Goal: Information Seeking & Learning: Compare options

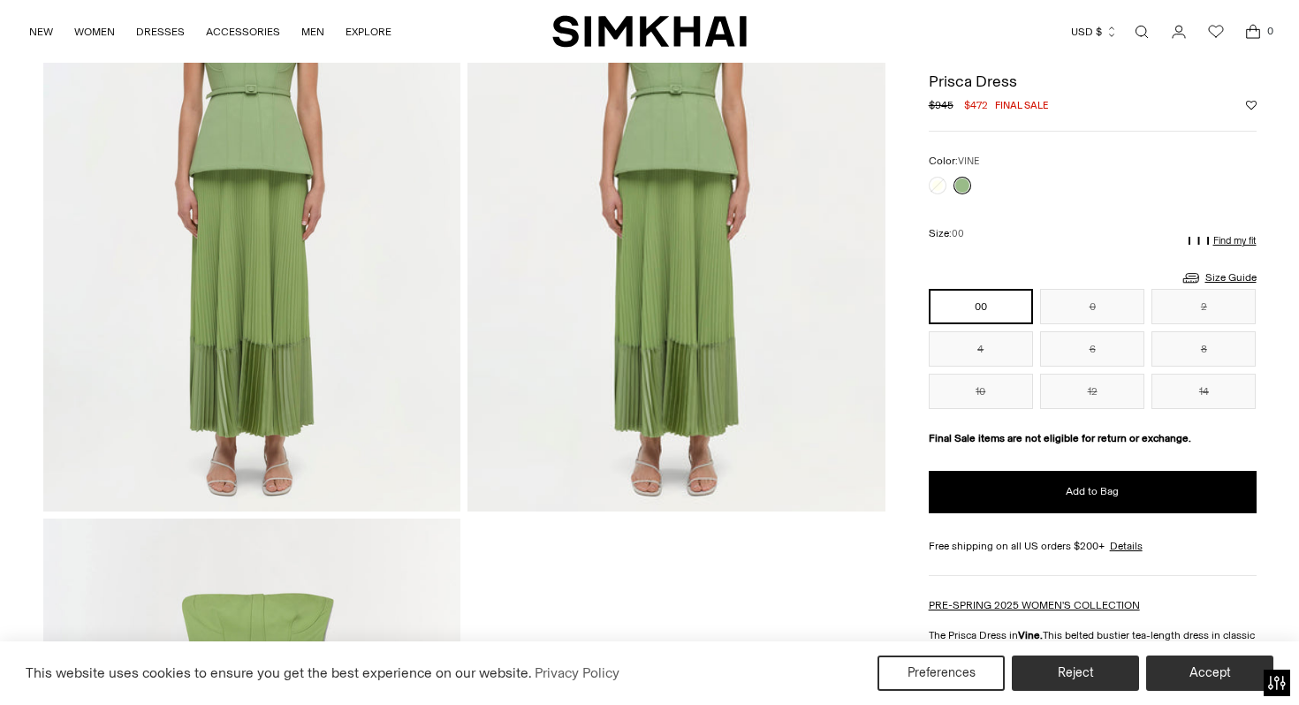
scroll to position [1217, 0]
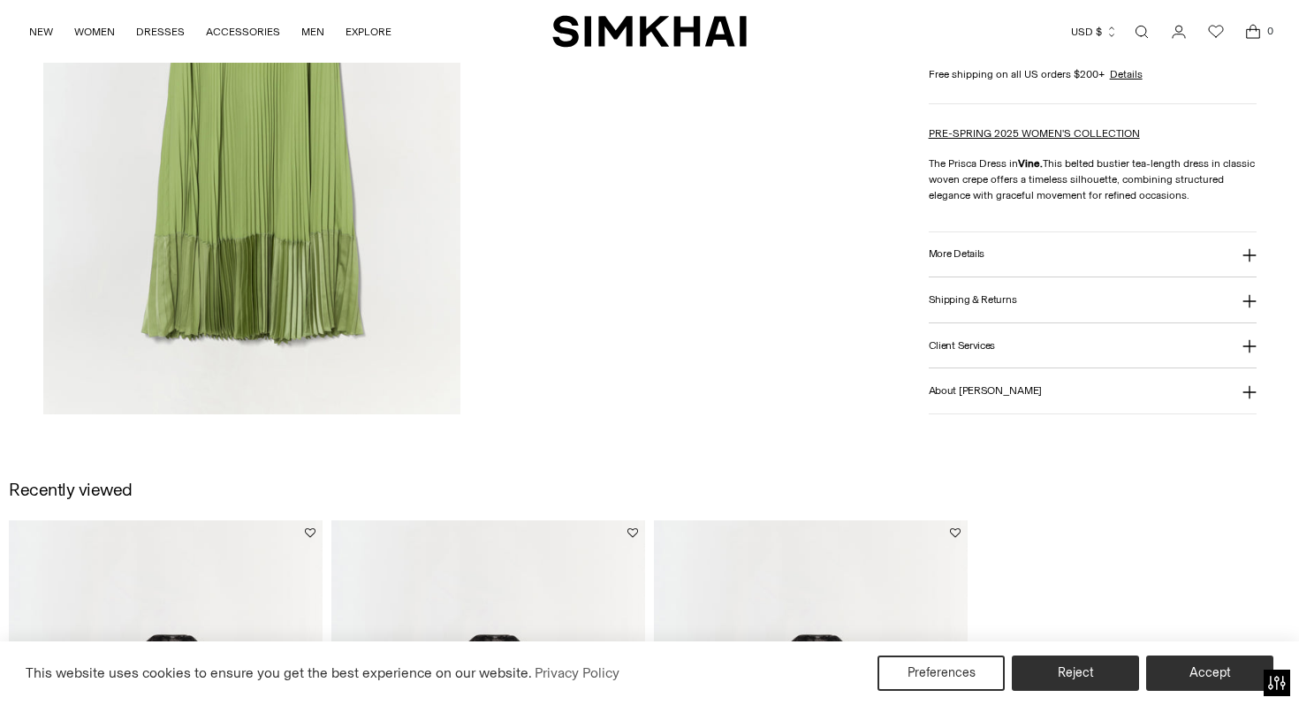
scroll to position [2223, 0]
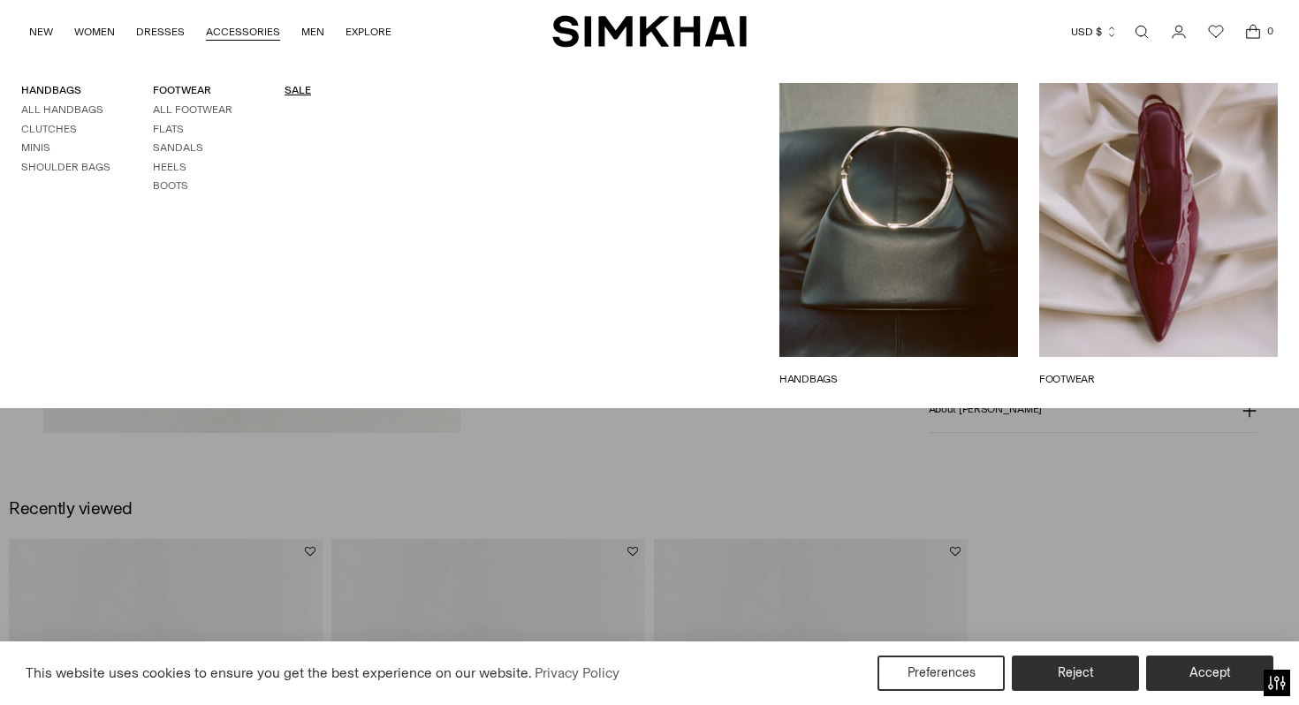
click at [287, 89] on link "SALE" at bounding box center [297, 90] width 27 height 12
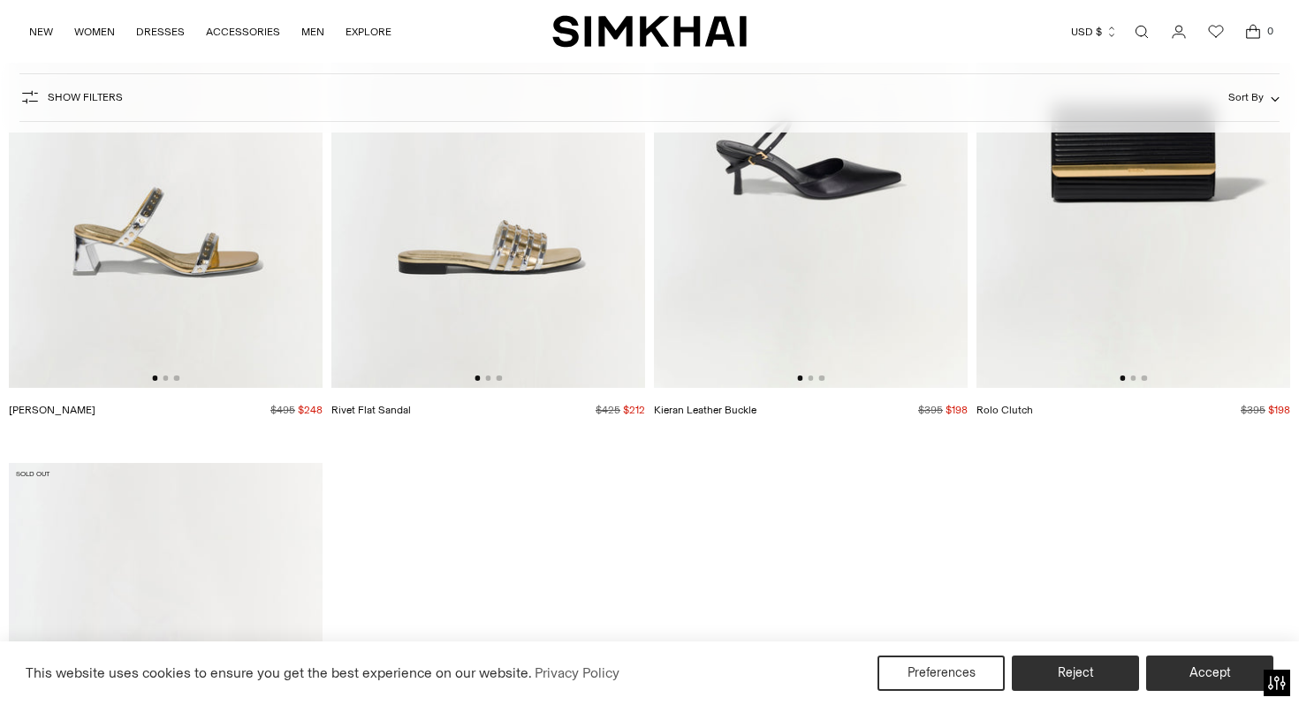
scroll to position [6965, 0]
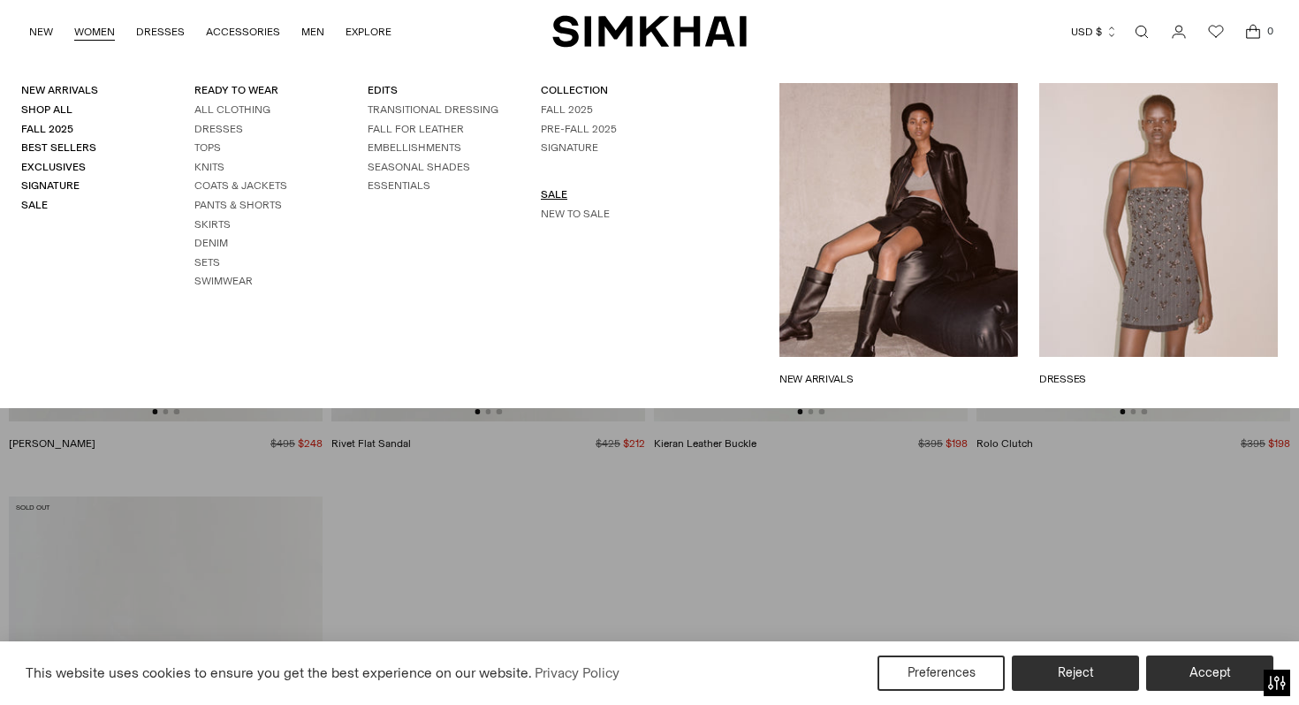
click at [550, 193] on link "SALE" at bounding box center [554, 194] width 27 height 12
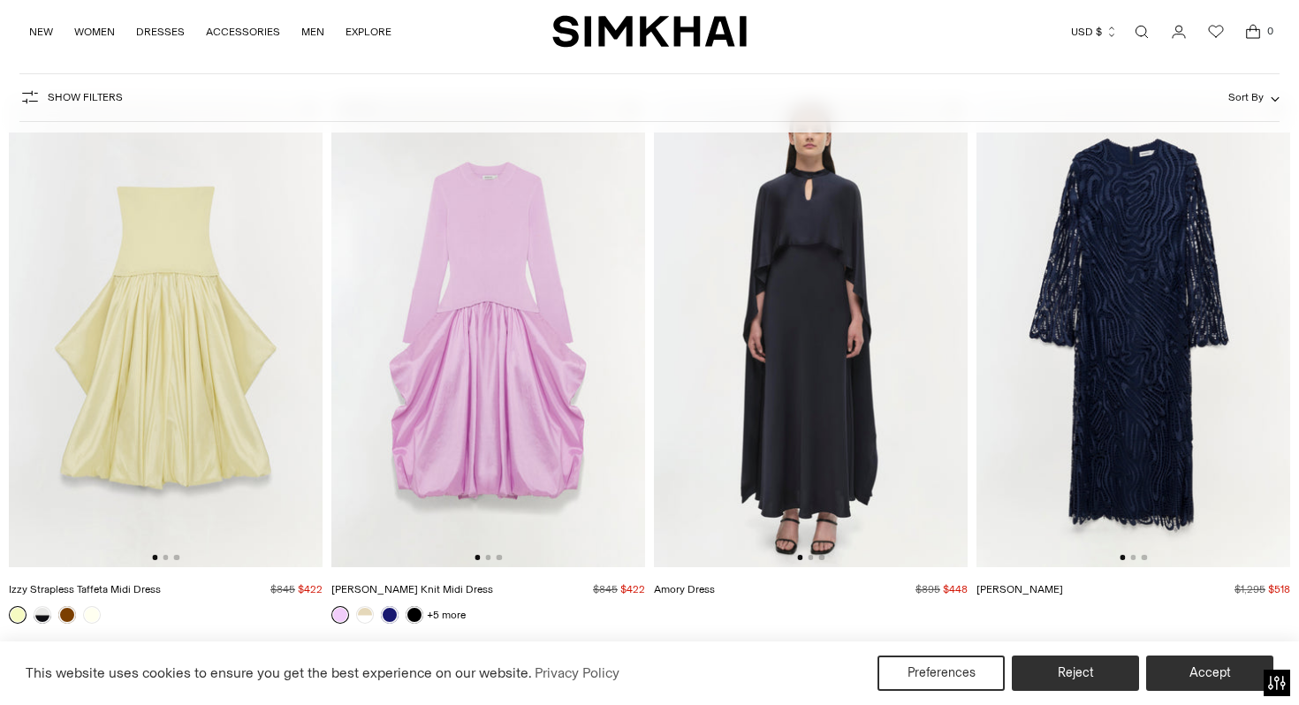
scroll to position [158, 0]
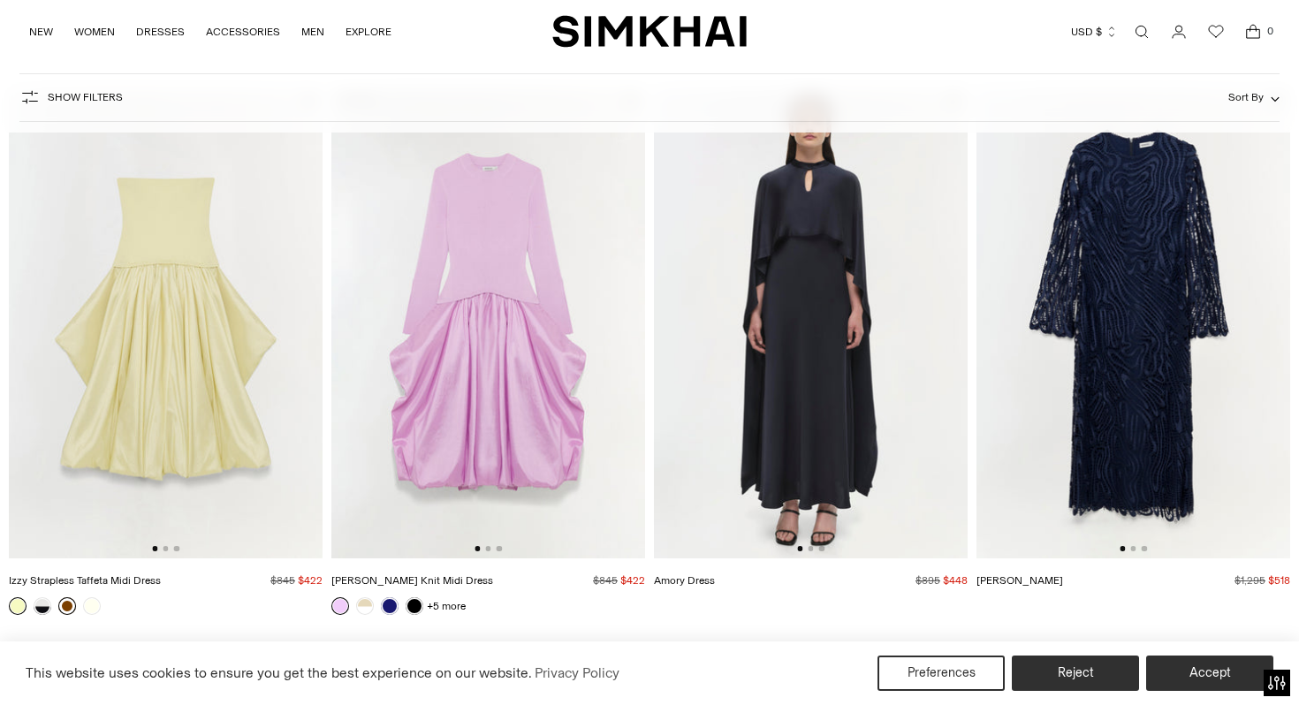
click at [69, 603] on link at bounding box center [67, 606] width 18 height 18
click at [442, 406] on img at bounding box center [488, 323] width 314 height 471
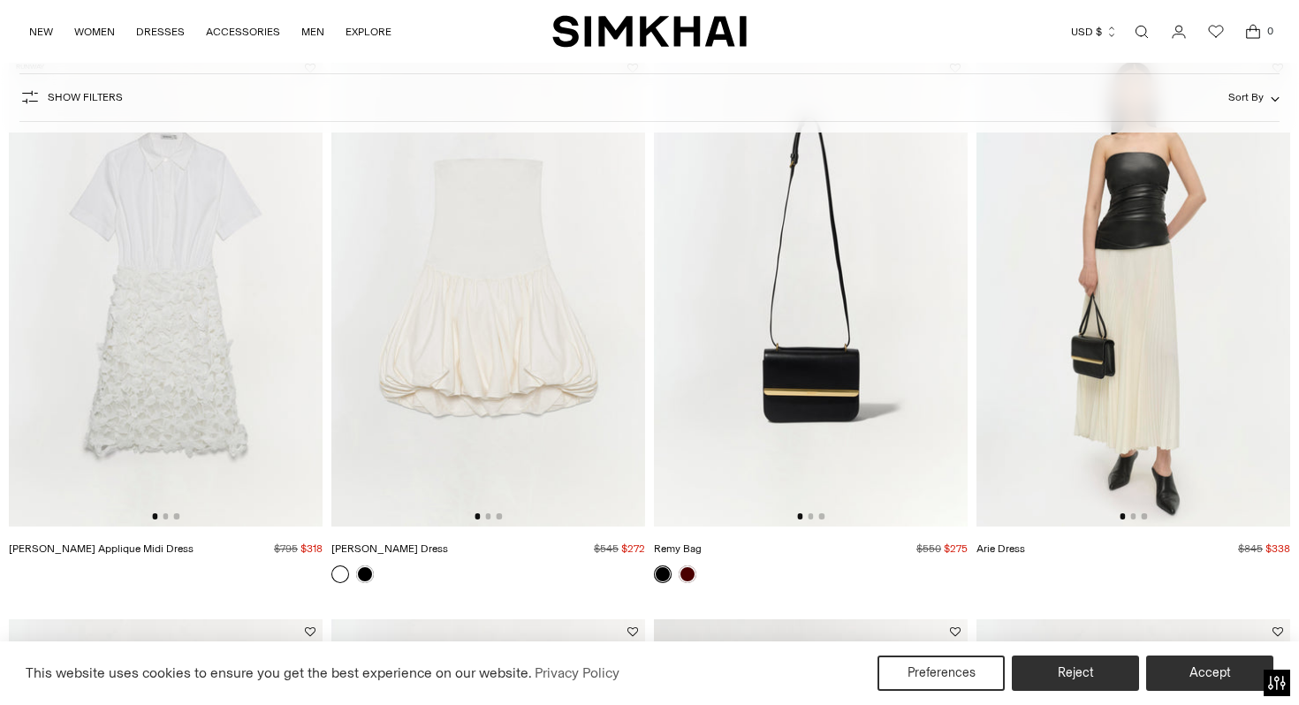
scroll to position [765, 0]
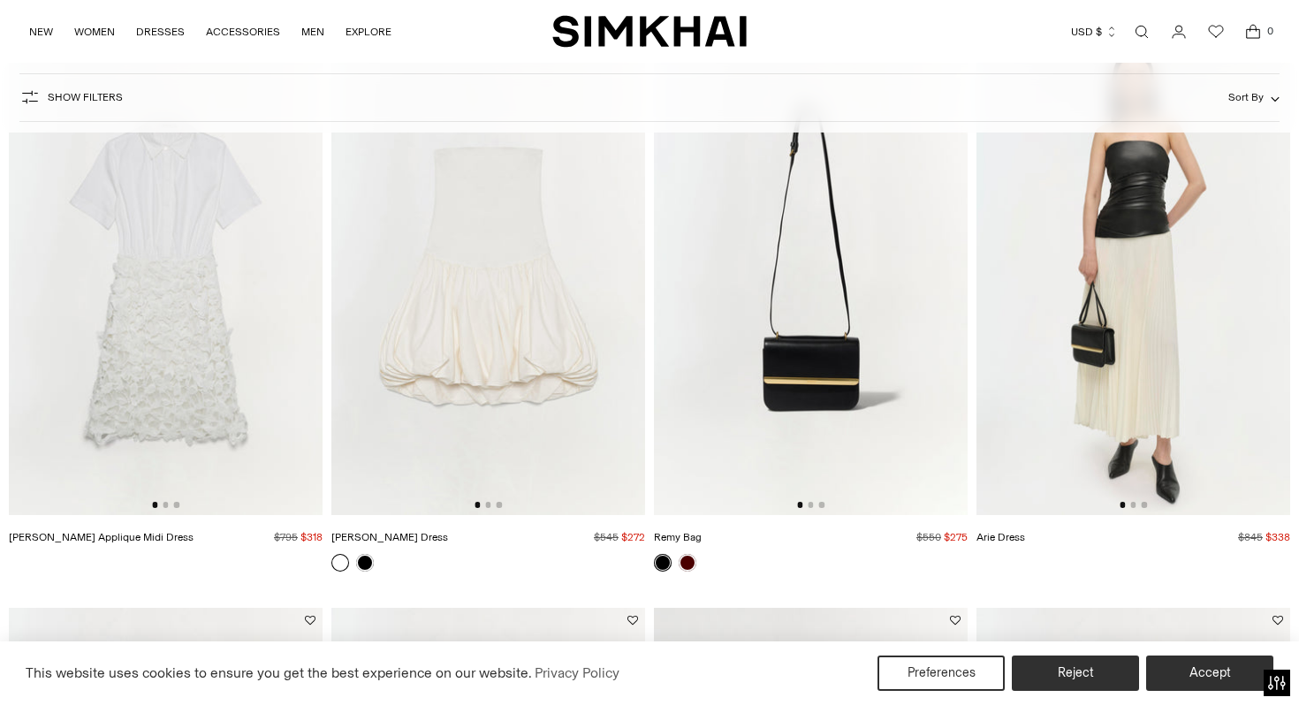
click at [1059, 303] on img at bounding box center [1133, 279] width 314 height 471
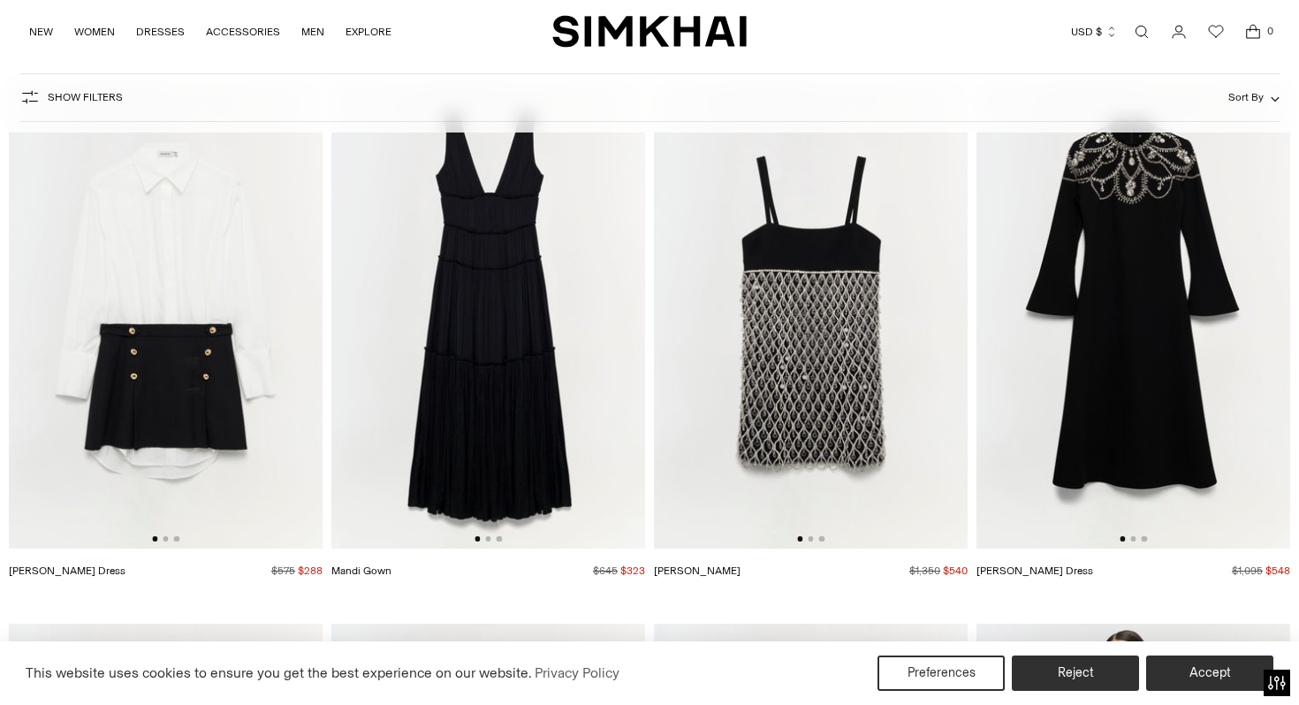
scroll to position [10205, 0]
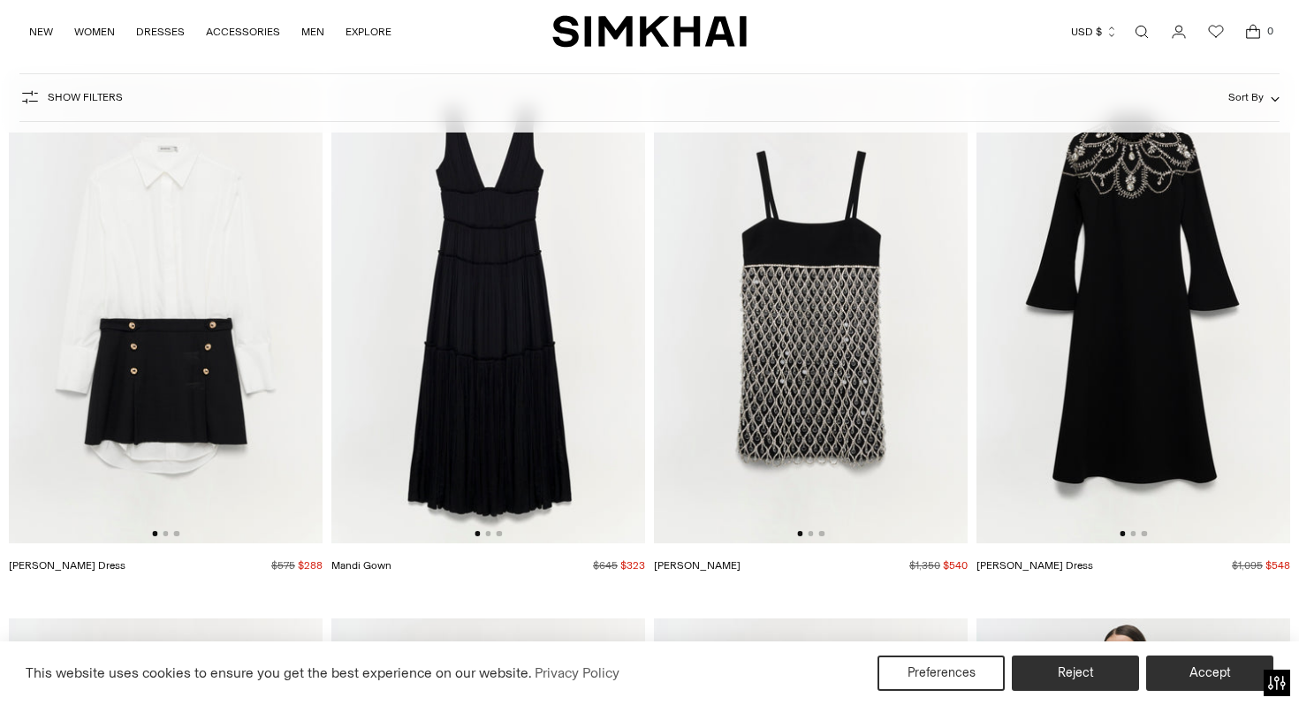
click at [531, 362] on img at bounding box center [488, 308] width 314 height 471
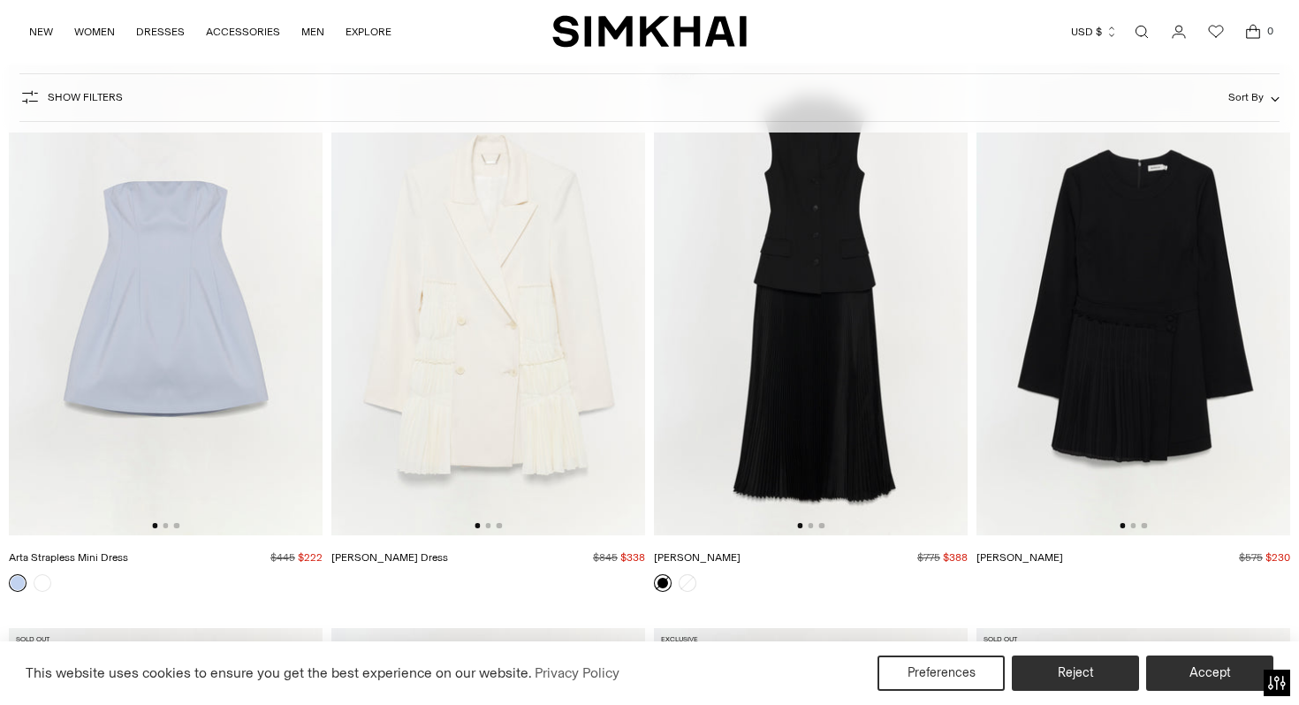
scroll to position [33691, 0]
click at [802, 281] on img at bounding box center [811, 299] width 314 height 471
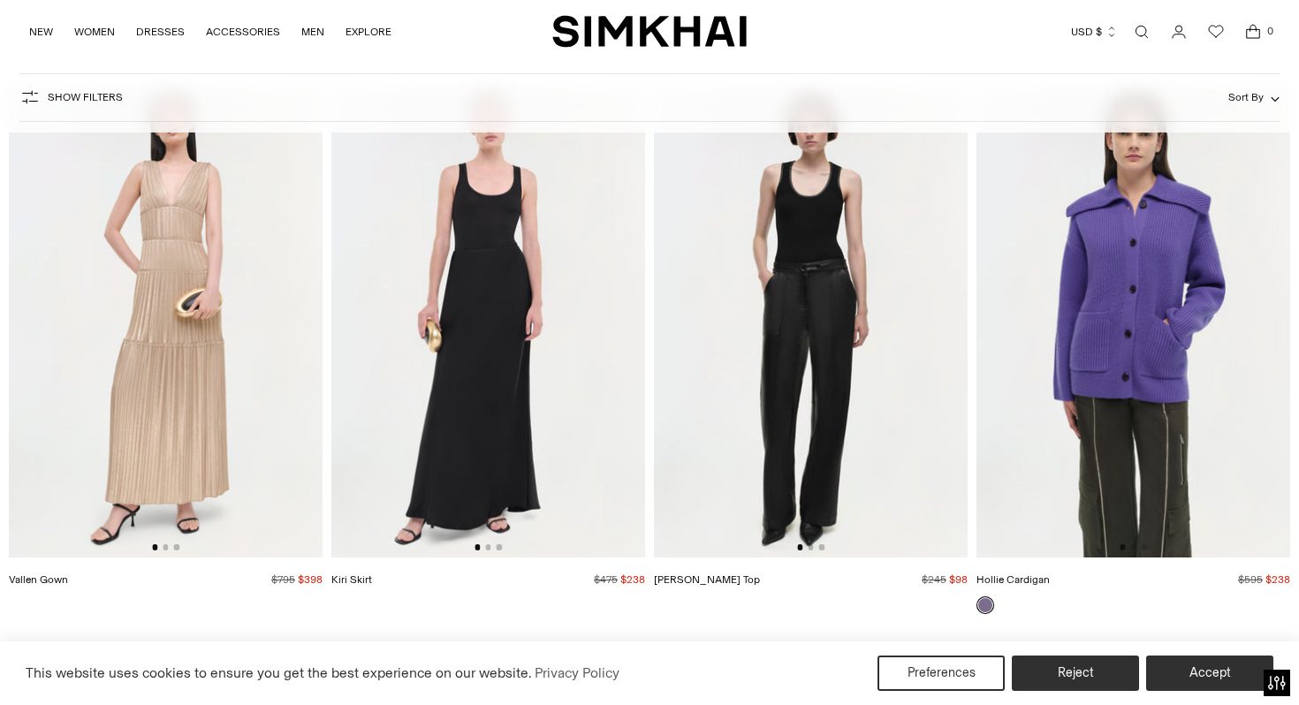
scroll to position [43139, 0]
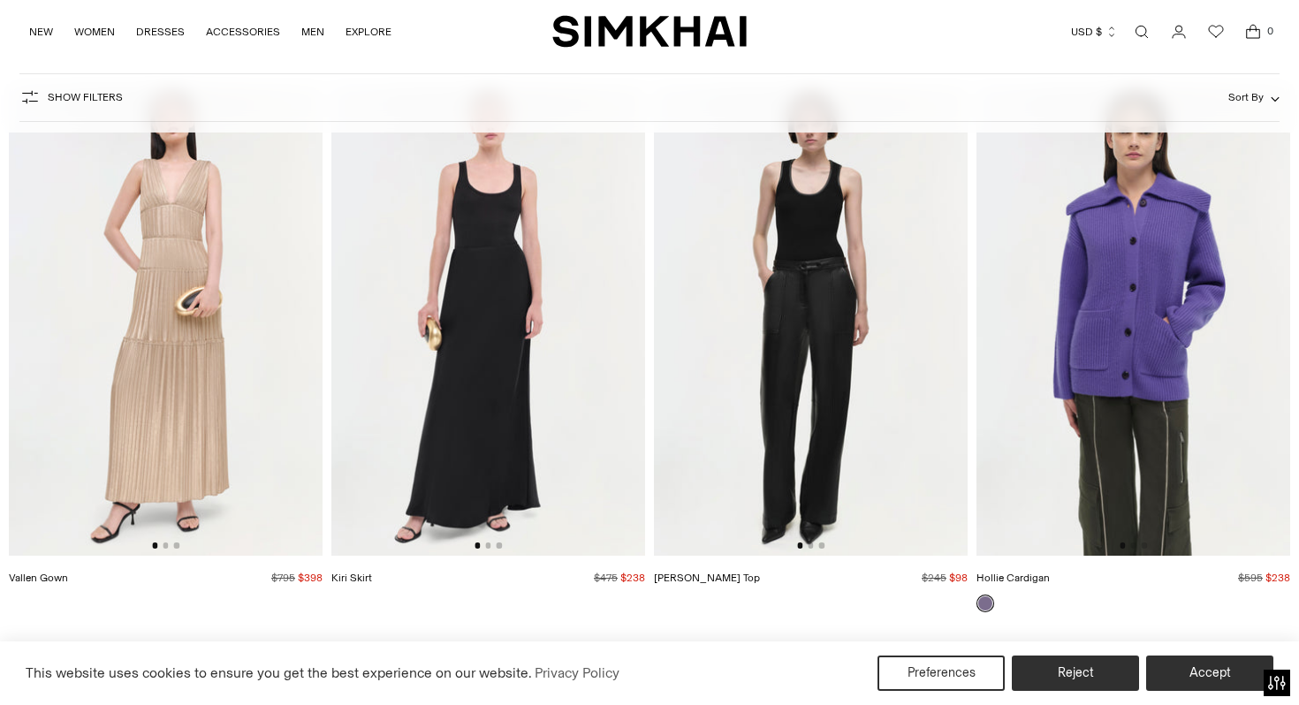
click at [189, 364] on img at bounding box center [166, 320] width 314 height 471
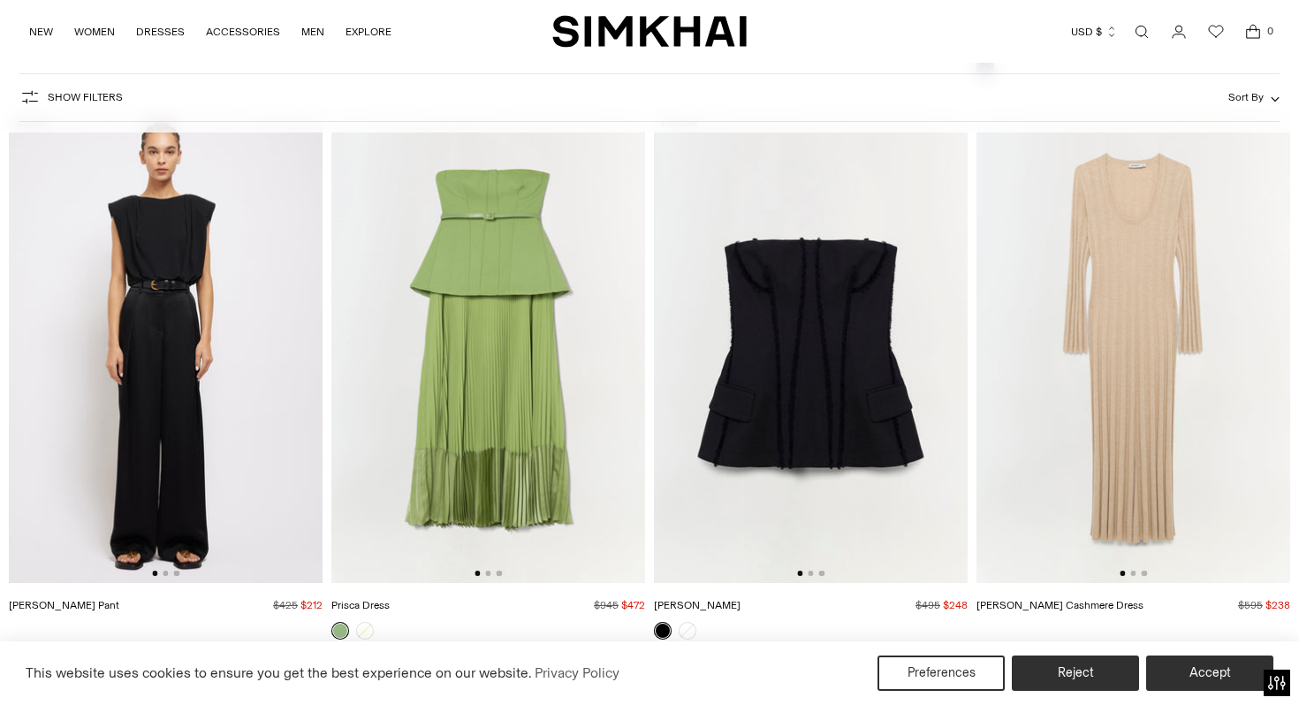
scroll to position [43688, 0]
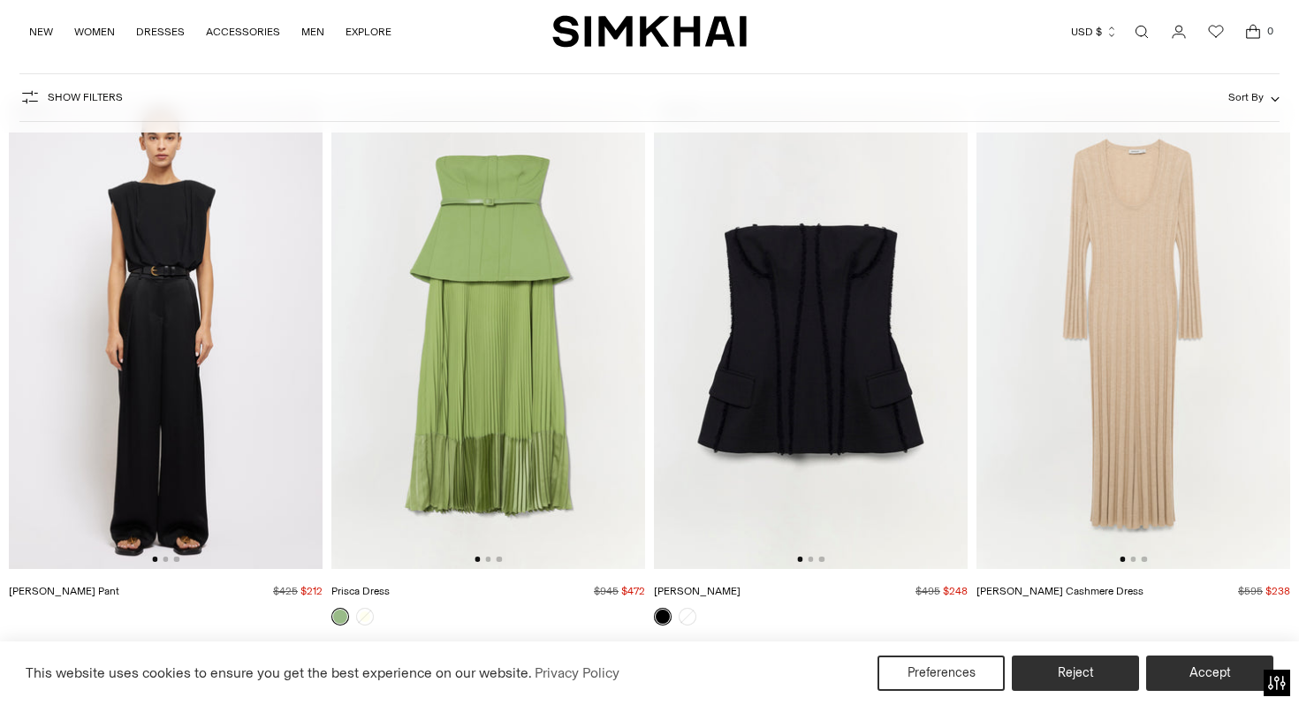
click at [466, 333] on img at bounding box center [488, 334] width 314 height 471
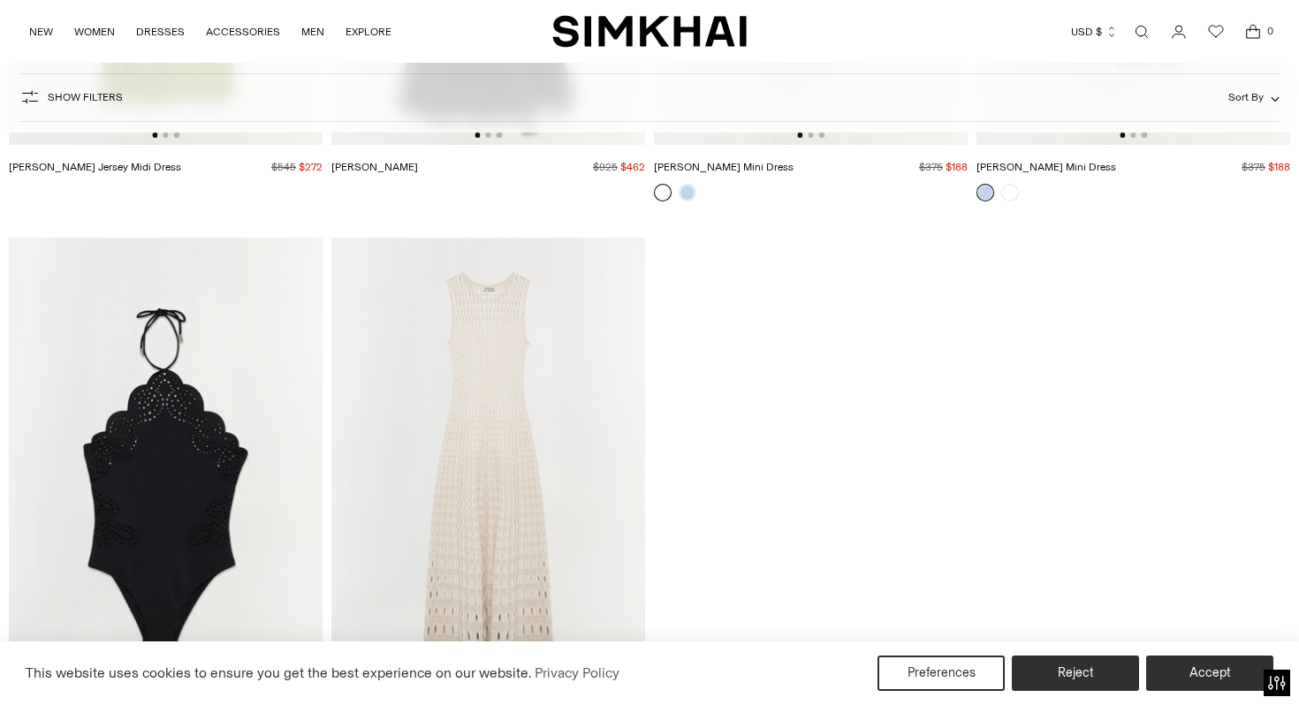
scroll to position [51889, 0]
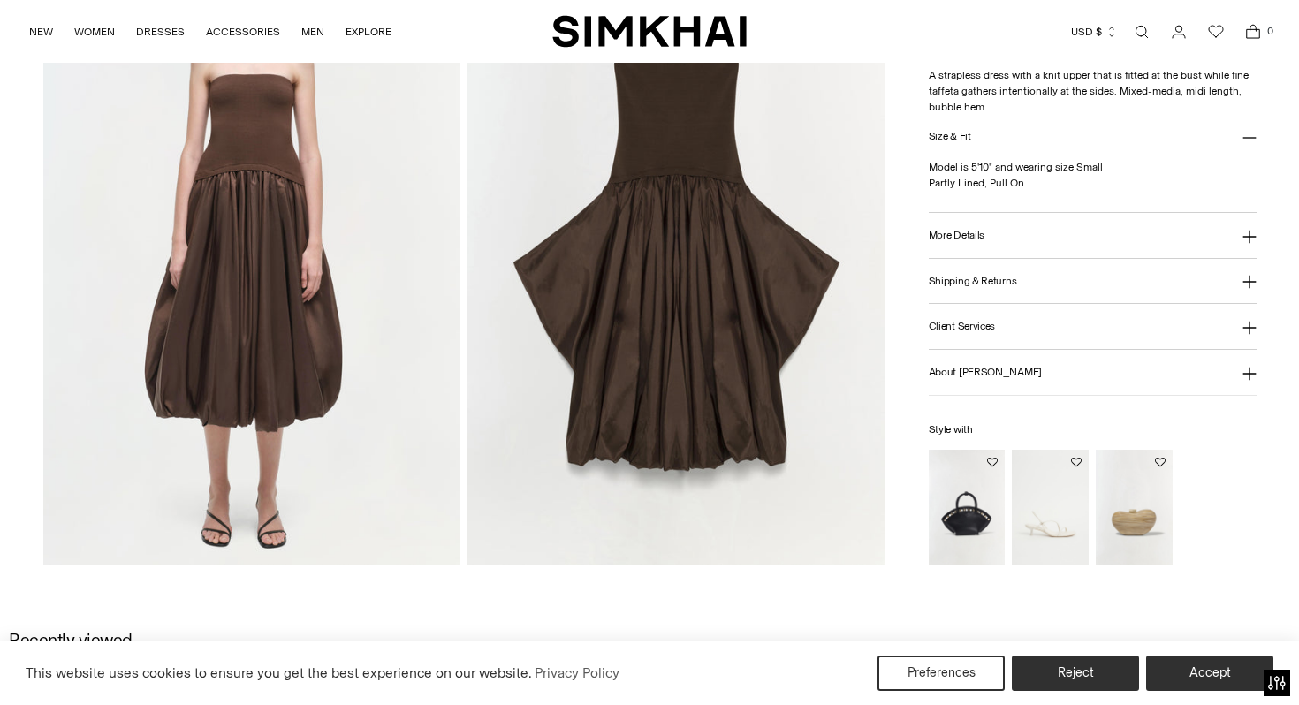
scroll to position [1460, 0]
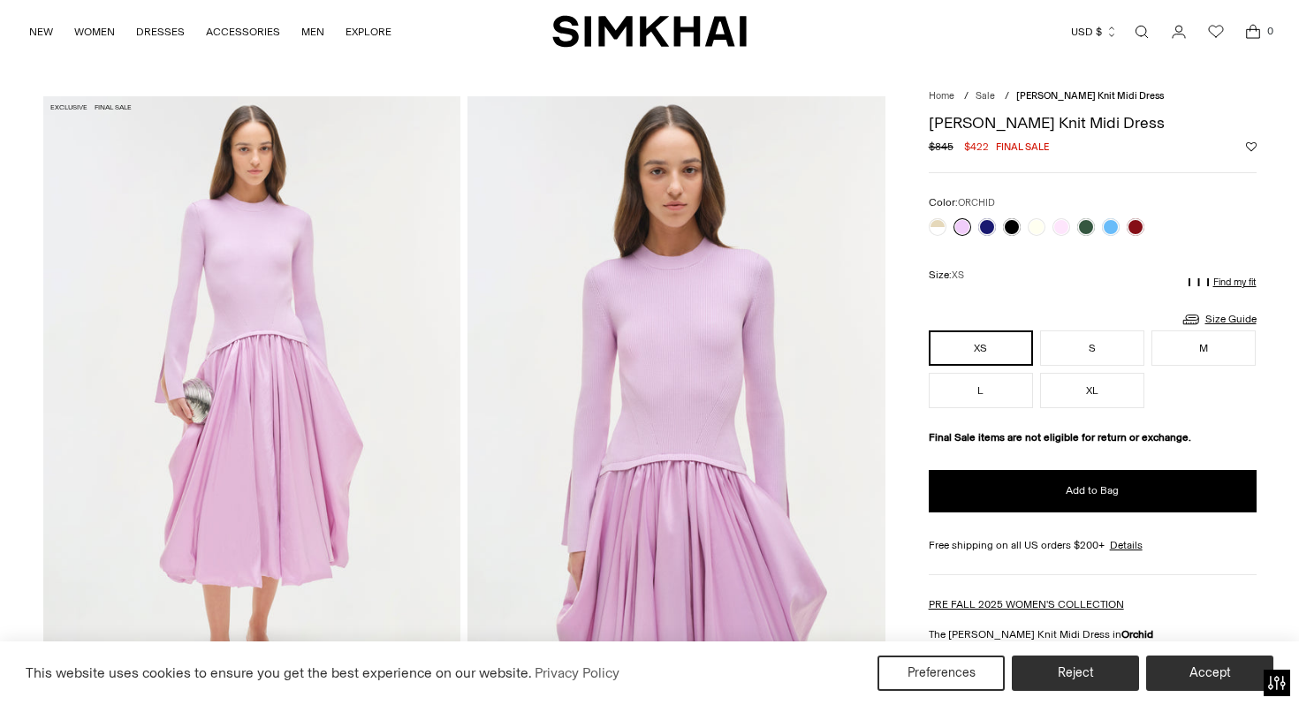
scroll to position [34, 0]
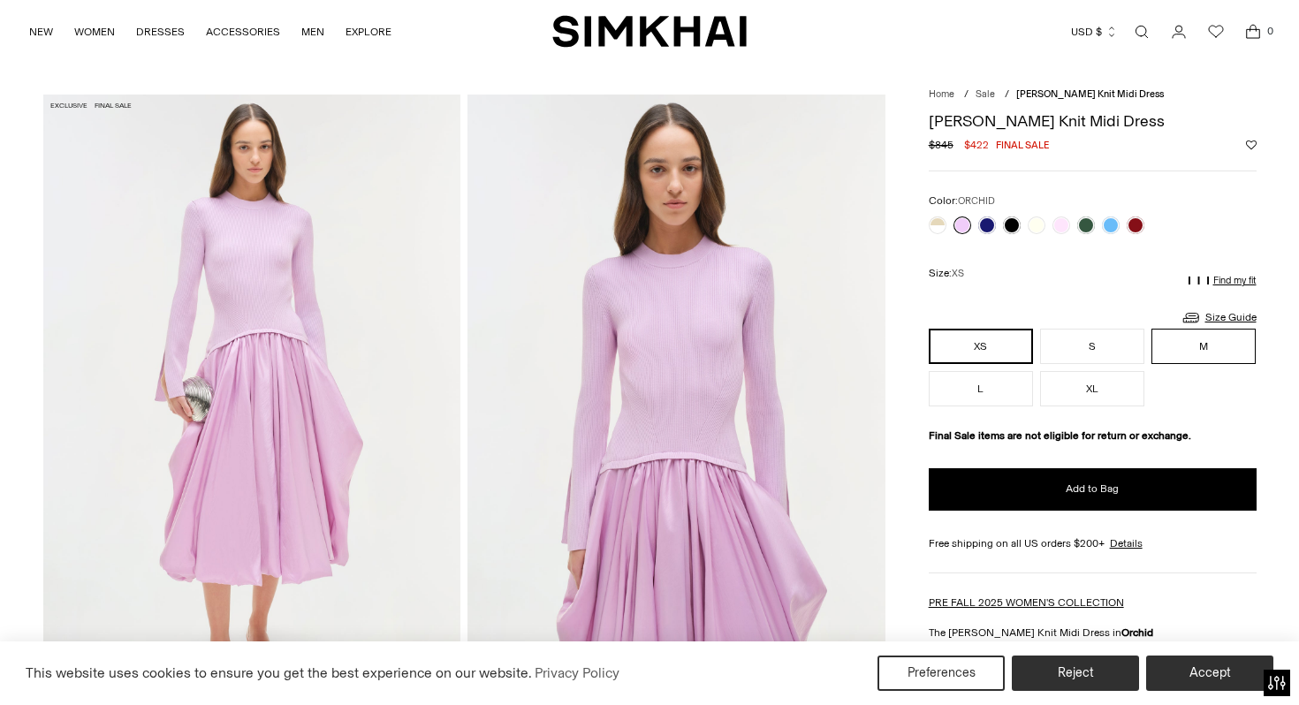
click at [1166, 340] on button "M" at bounding box center [1203, 346] width 104 height 35
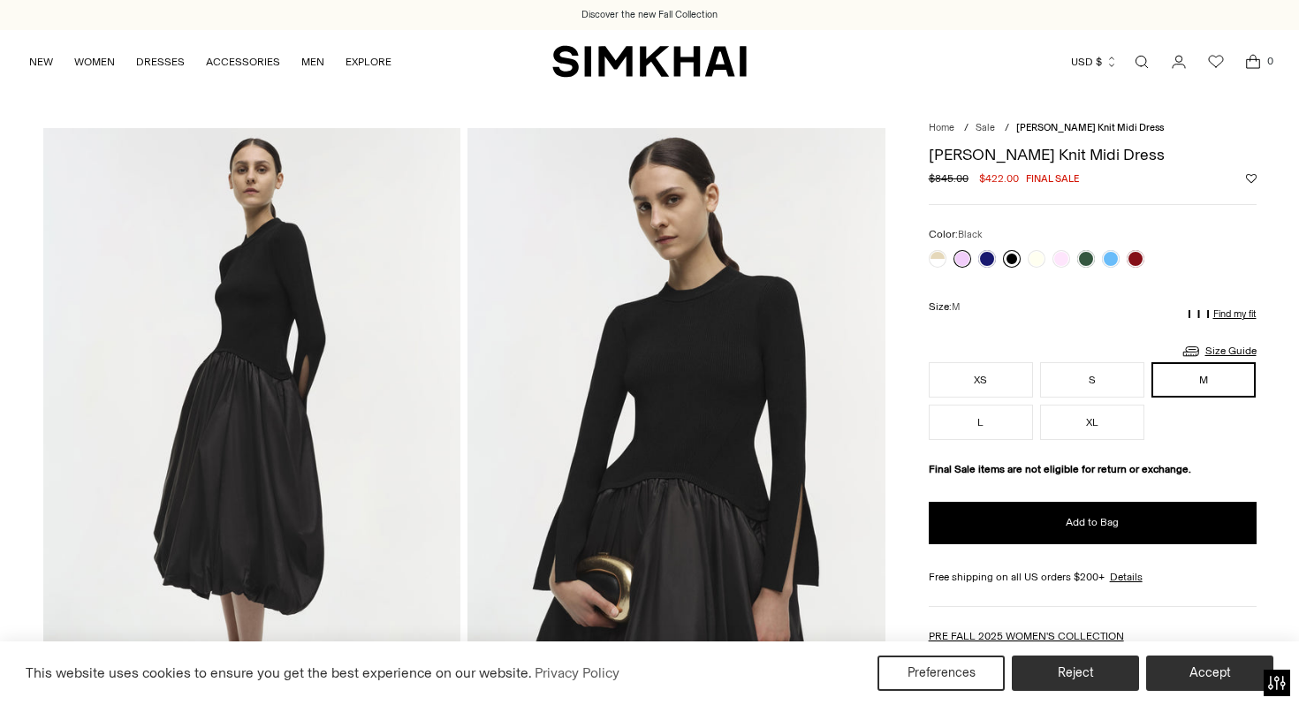
click at [1010, 254] on link at bounding box center [1012, 259] width 18 height 18
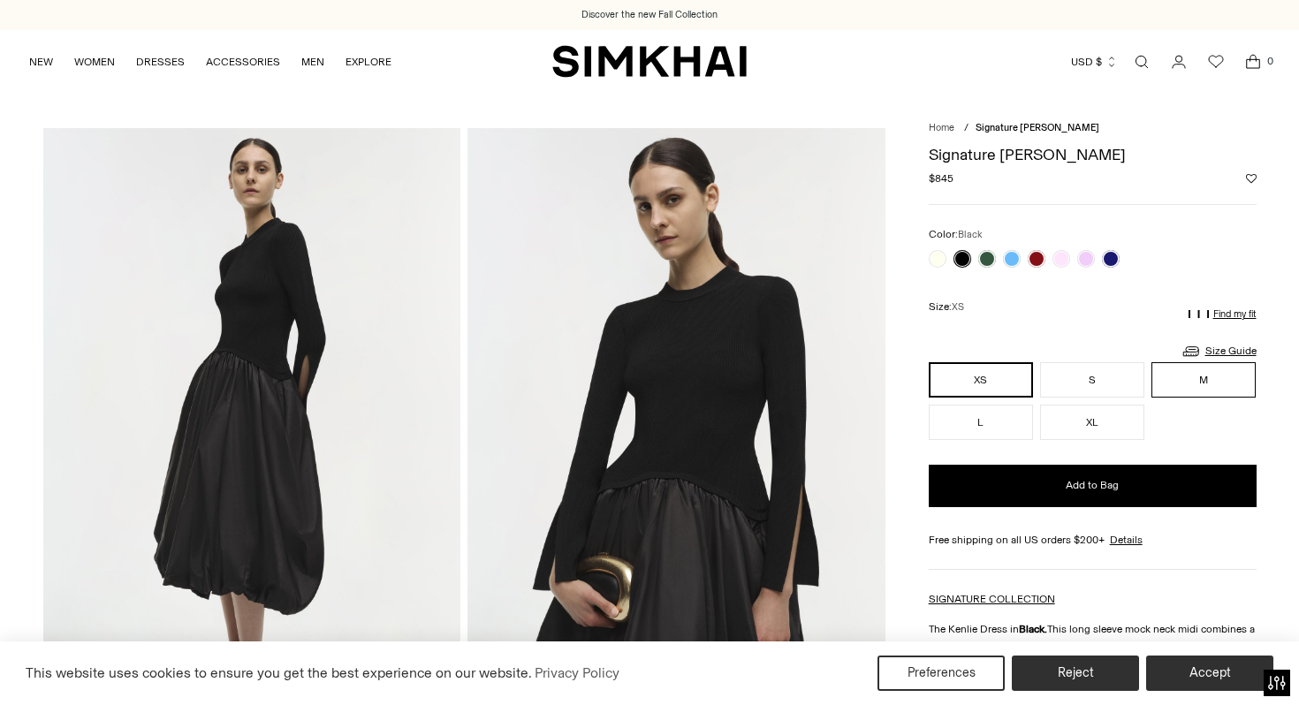
click at [1201, 375] on button "M" at bounding box center [1203, 379] width 104 height 35
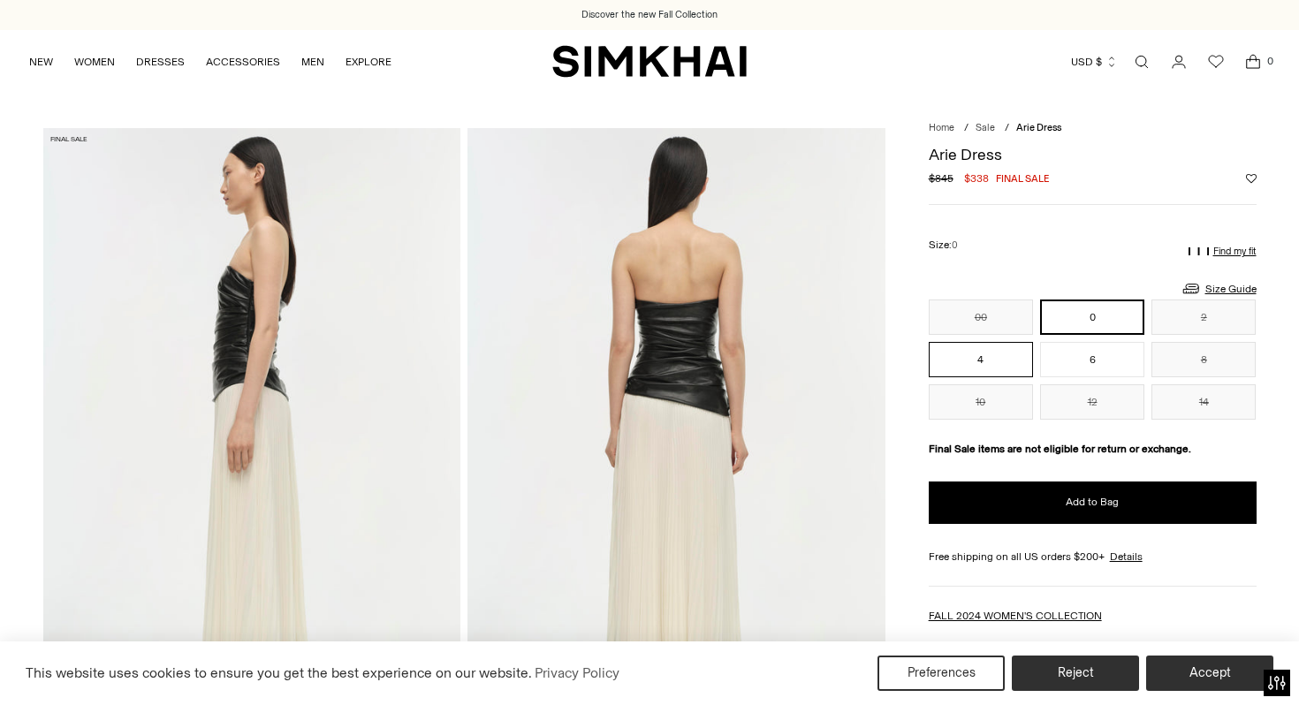
click at [958, 360] on button "4" at bounding box center [981, 359] width 104 height 35
click at [1043, 357] on button "6" at bounding box center [1092, 359] width 104 height 35
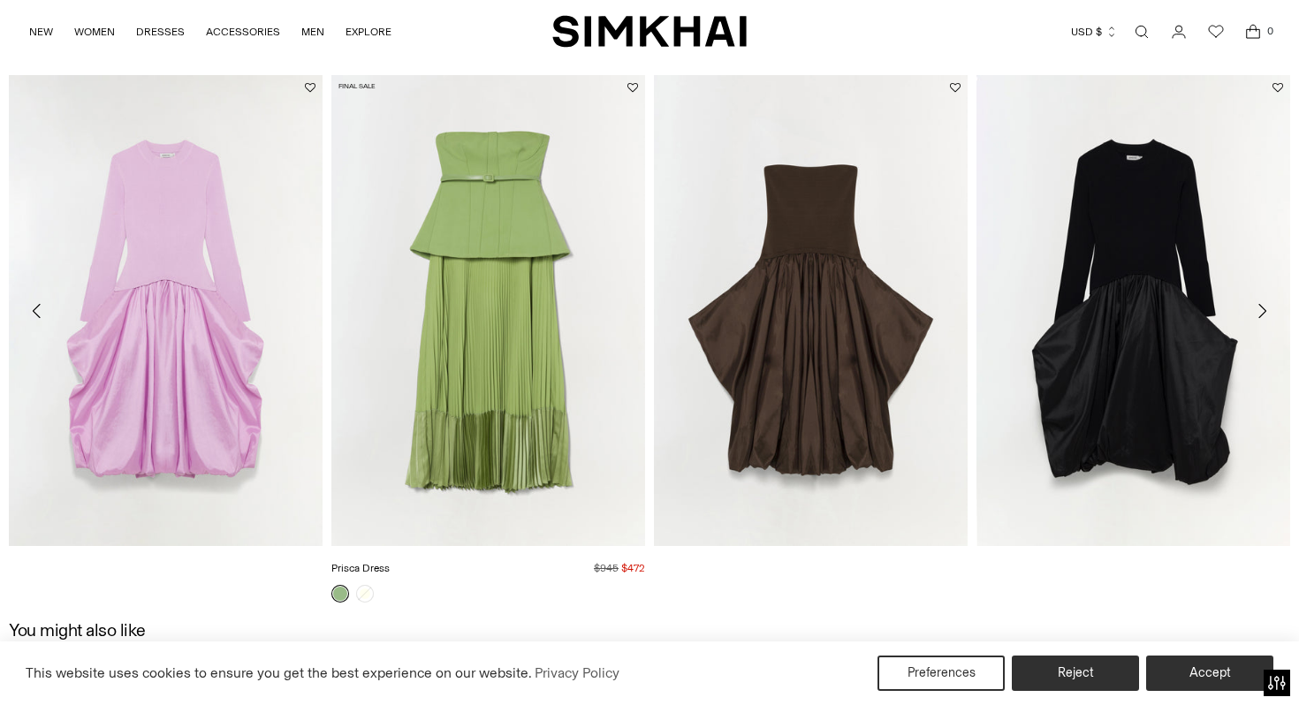
scroll to position [2021, 0]
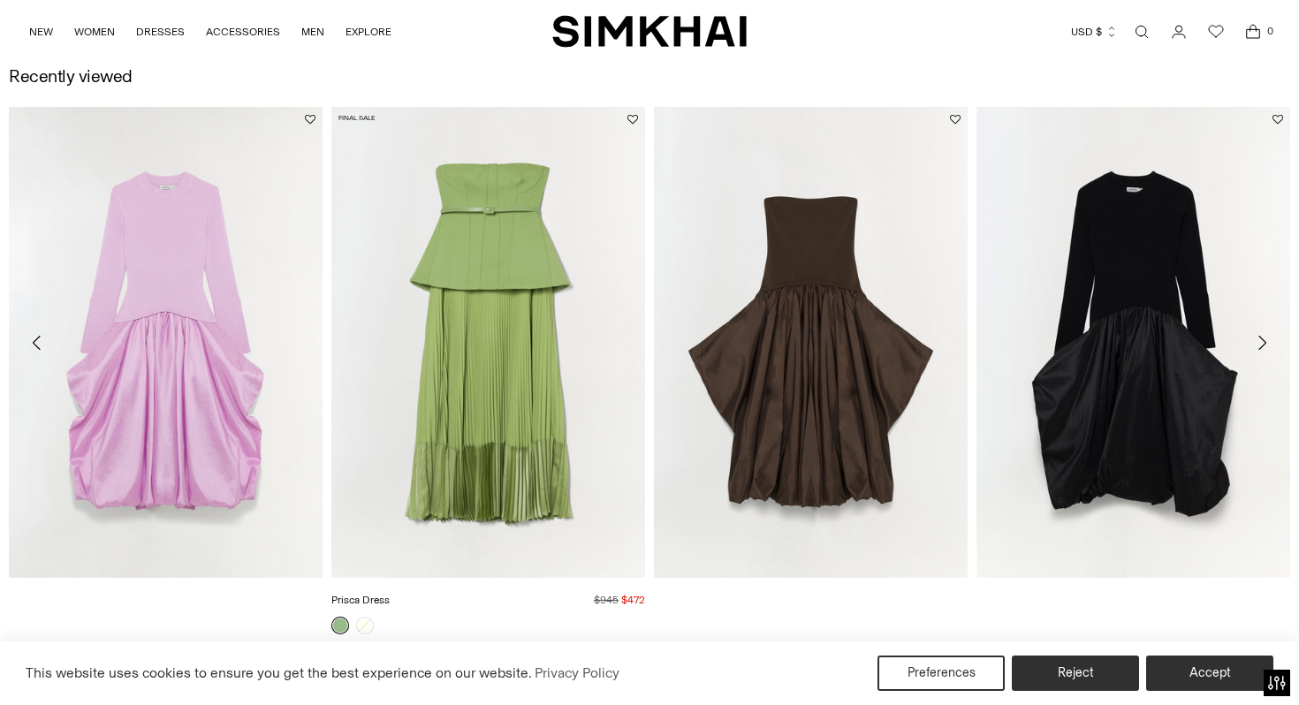
click at [390, 594] on link "Prisca Dress" at bounding box center [360, 600] width 58 height 12
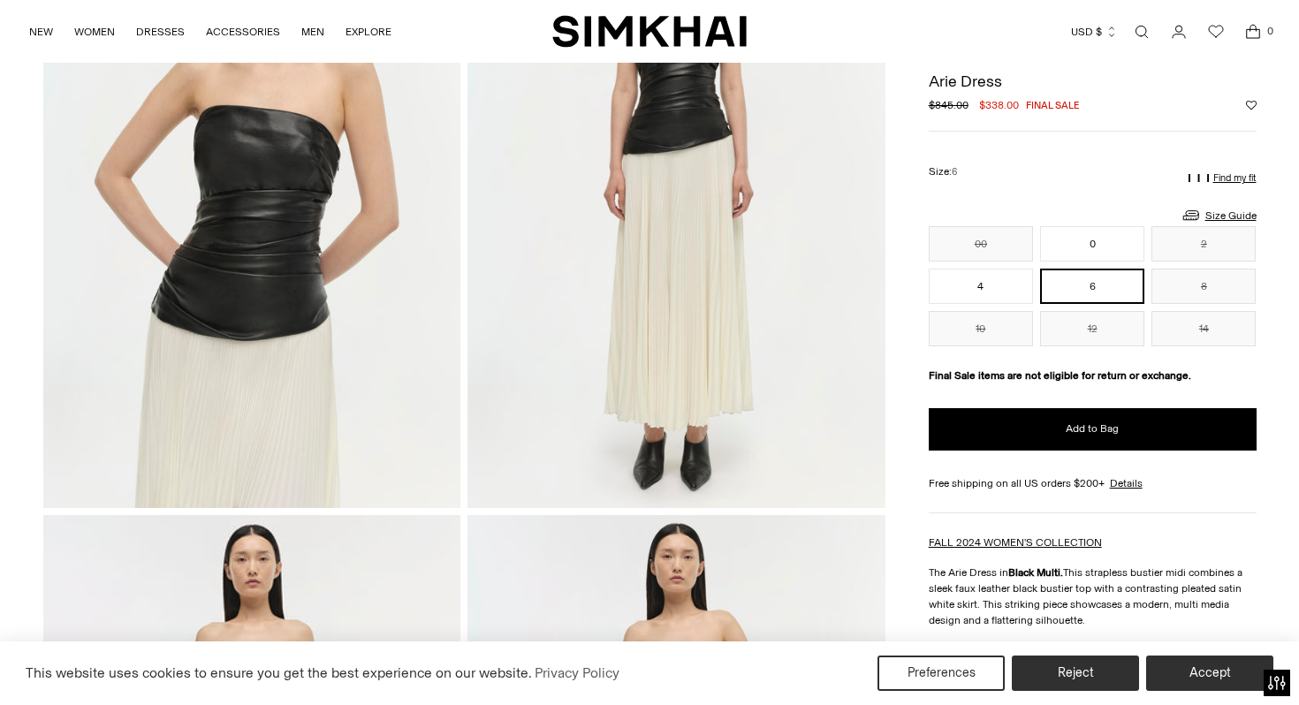
scroll to position [872, 0]
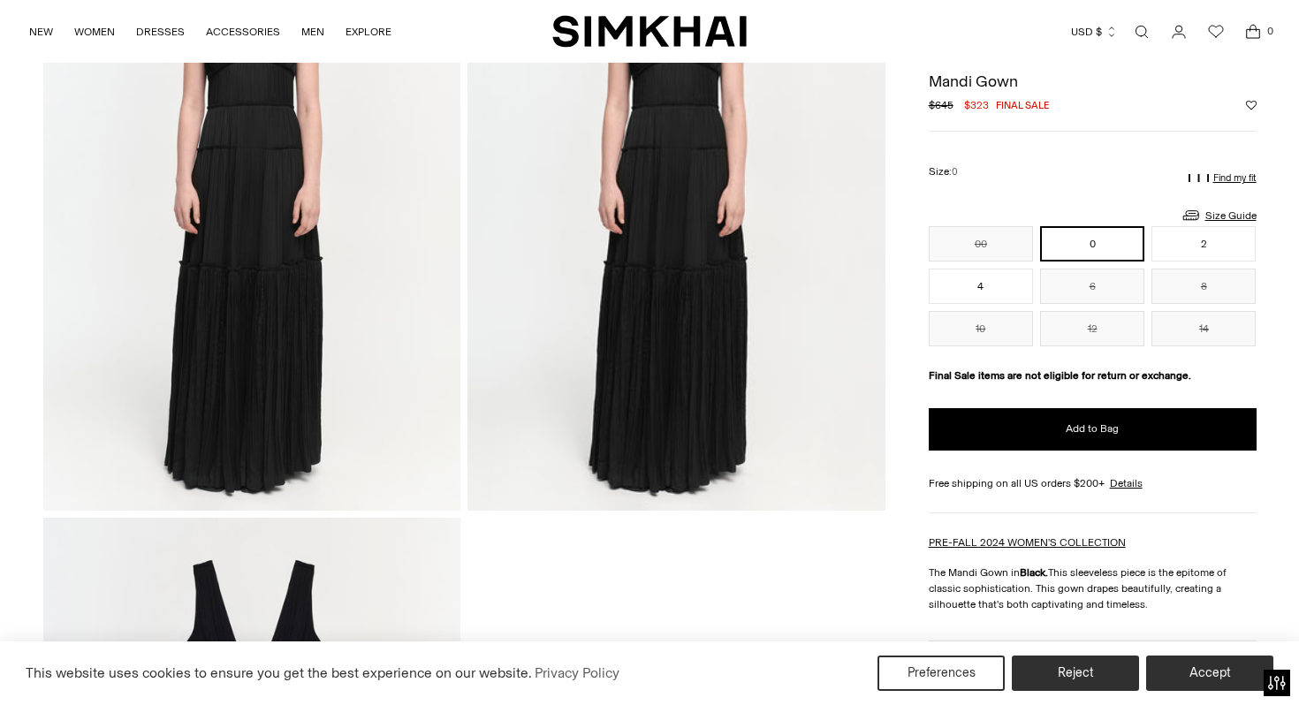
scroll to position [1443, 0]
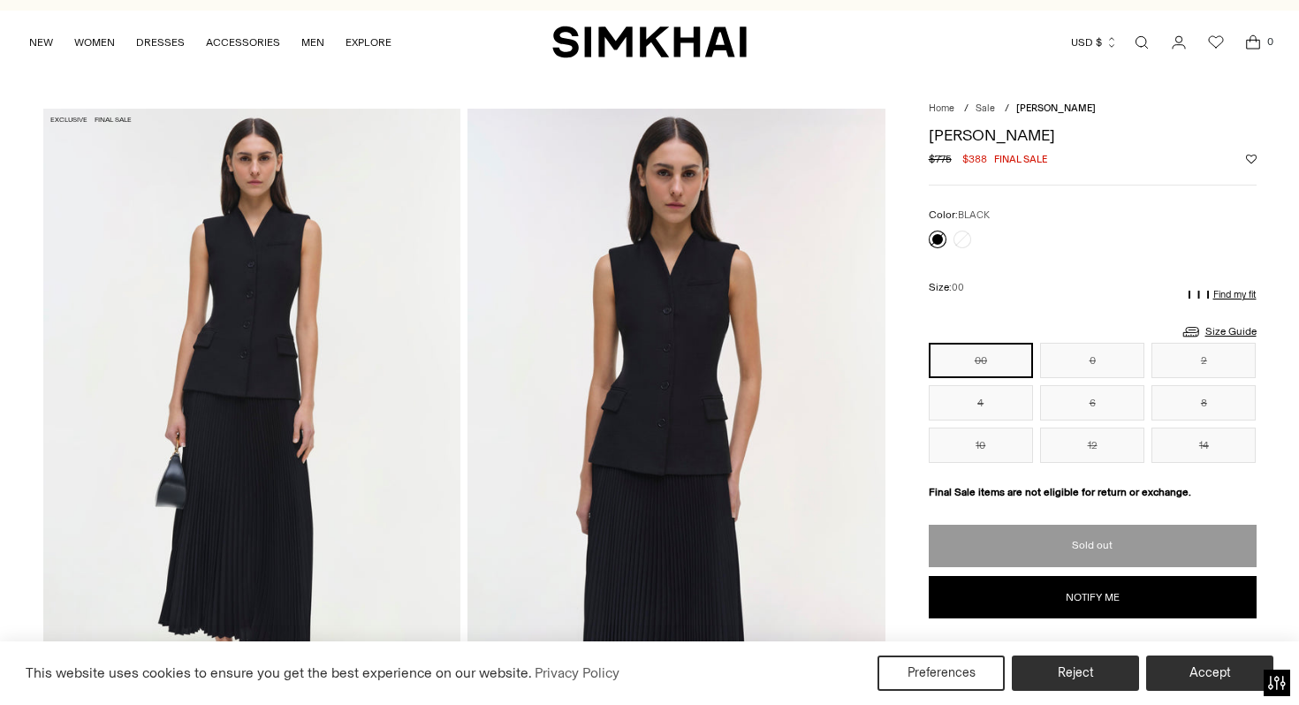
scroll to position [25, 0]
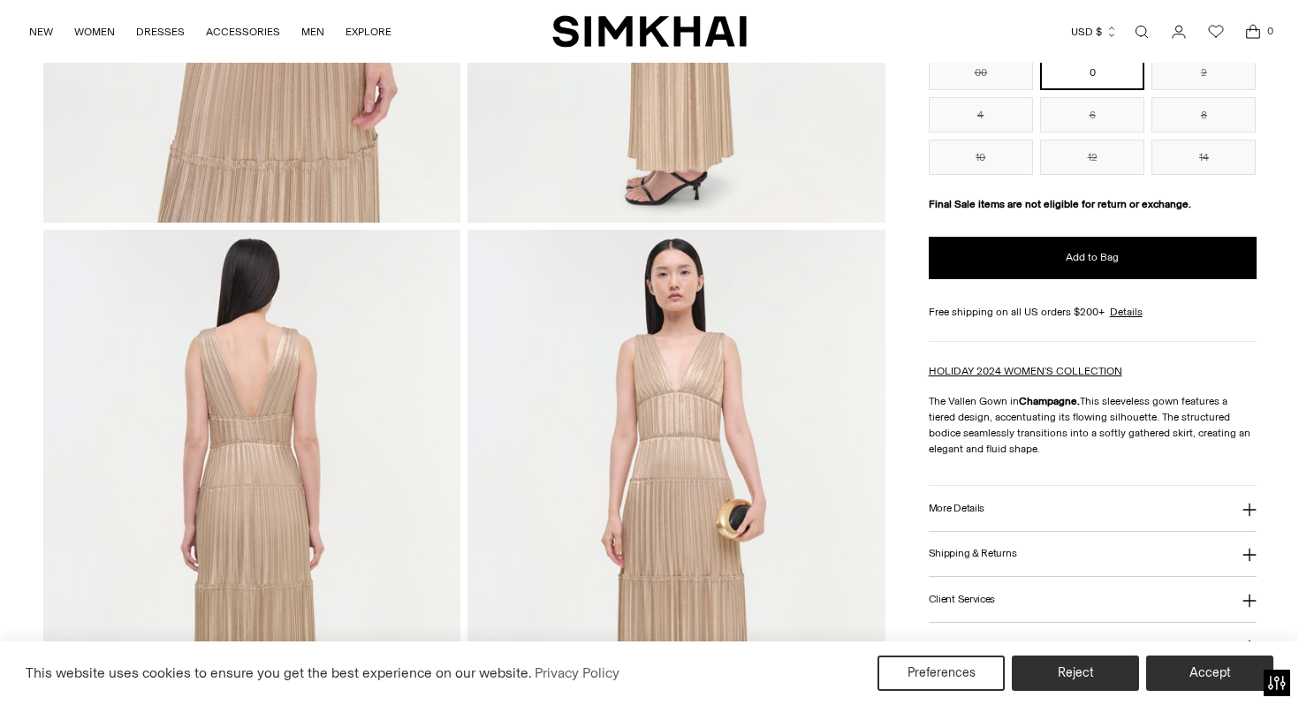
scroll to position [536, 0]
